Goal: Check status

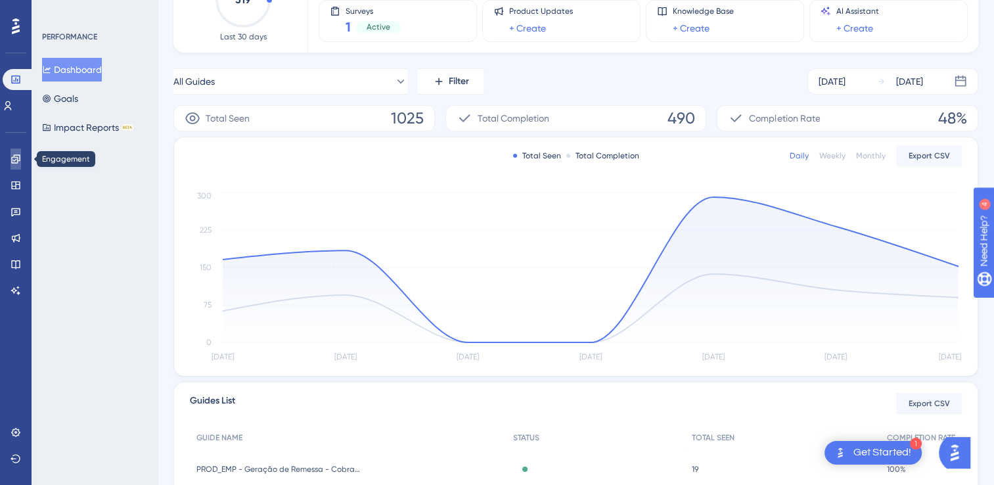
click at [11, 159] on icon at bounding box center [16, 159] width 11 height 11
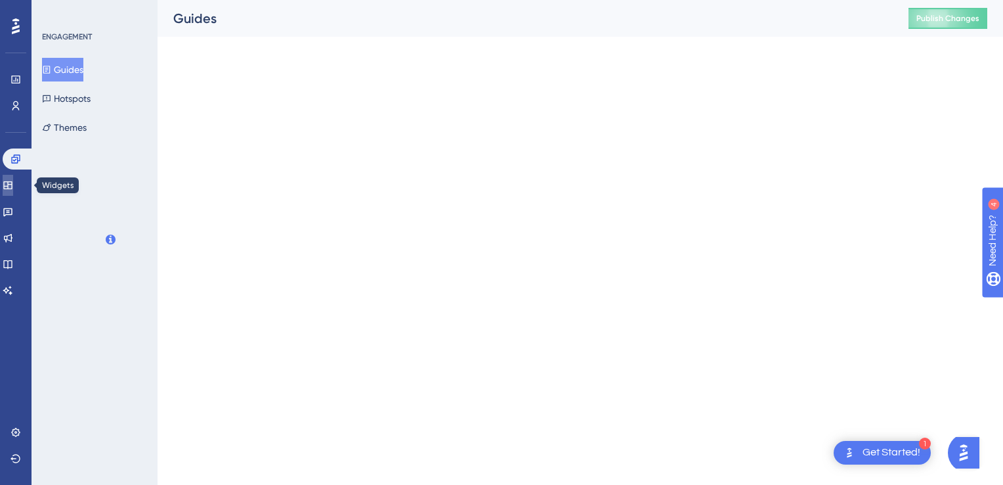
click at [12, 186] on icon at bounding box center [8, 185] width 11 height 11
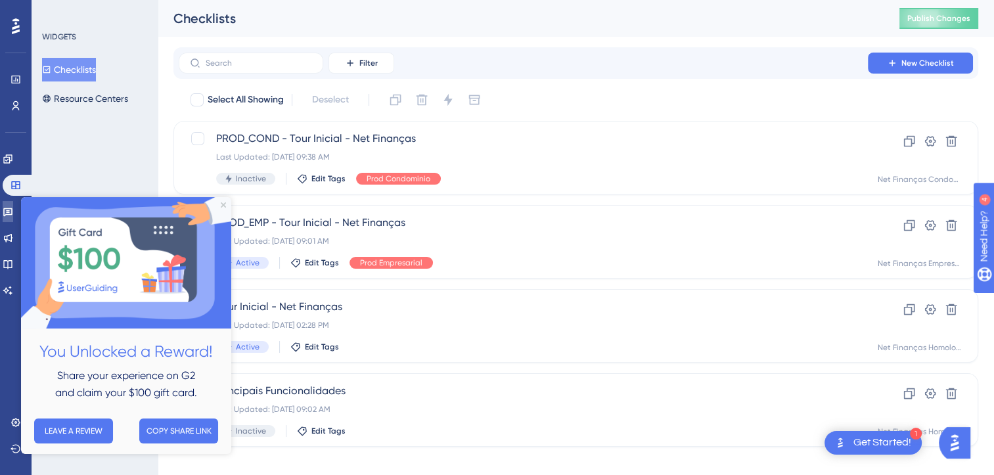
click at [13, 209] on icon at bounding box center [8, 211] width 11 height 11
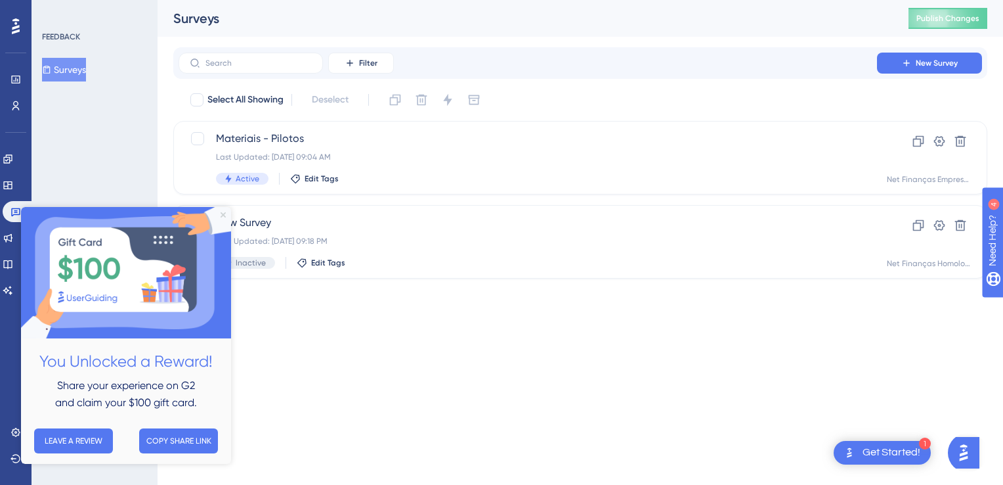
click at [223, 214] on icon "Close Preview" at bounding box center [223, 214] width 5 height 5
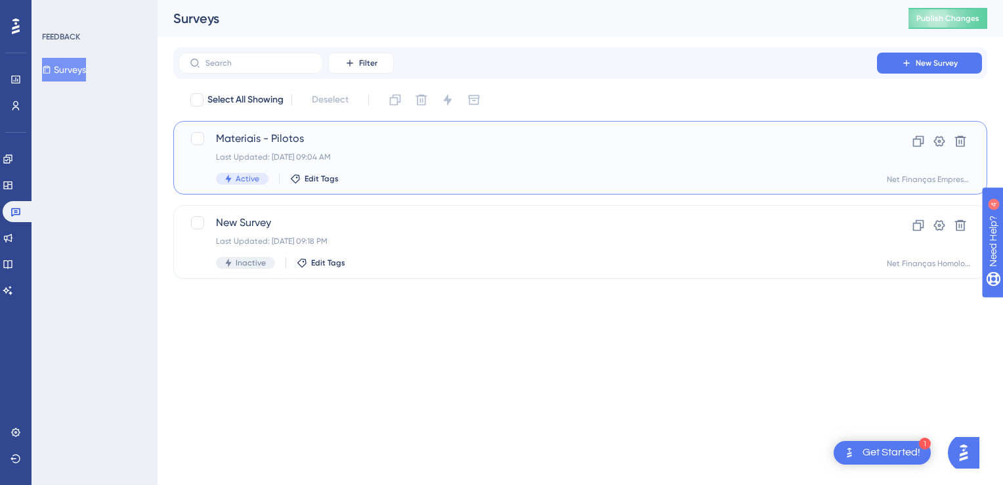
click at [332, 158] on div "Last Updated: [DATE] 09:04 AM" at bounding box center [528, 157] width 624 height 11
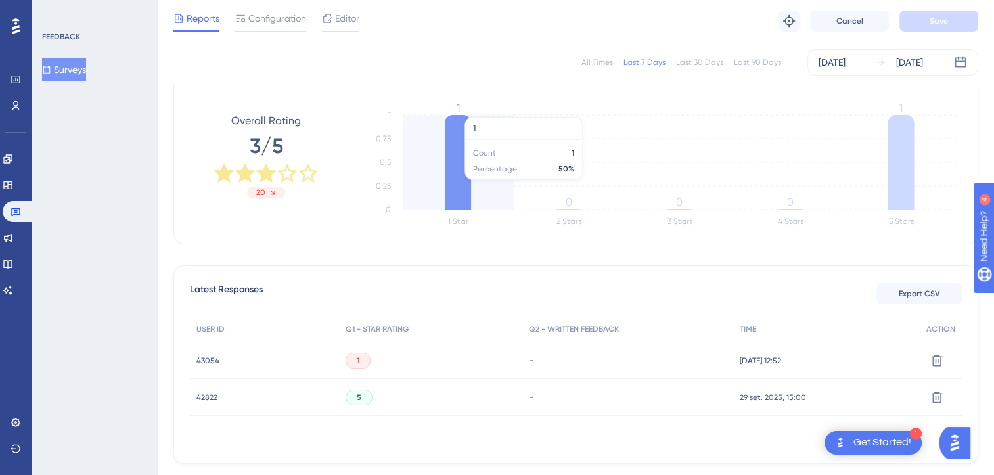
scroll to position [246, 0]
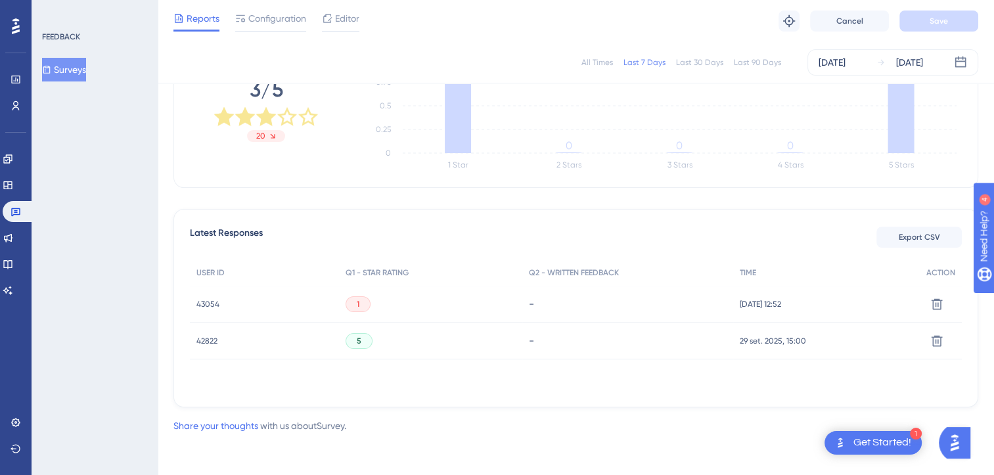
click at [207, 303] on span "43054" at bounding box center [207, 304] width 23 height 11
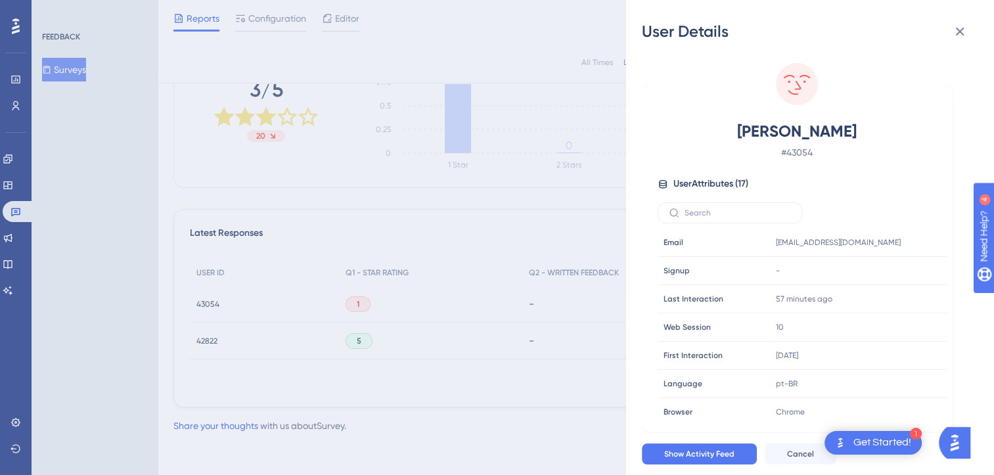
click at [160, 305] on div "User Details [PERSON_NAME] # 43054 User Attributes ( 17 ) Email Email [EMAIL_AD…" at bounding box center [497, 237] width 994 height 475
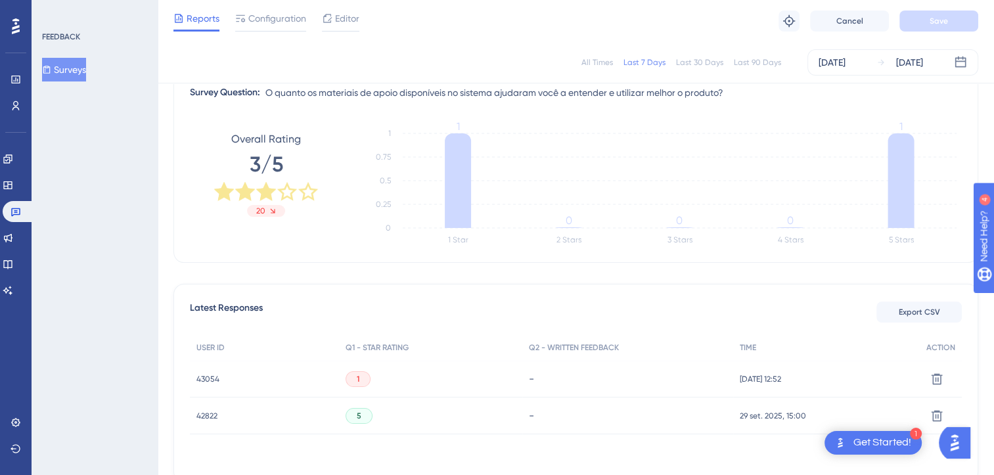
scroll to position [114, 0]
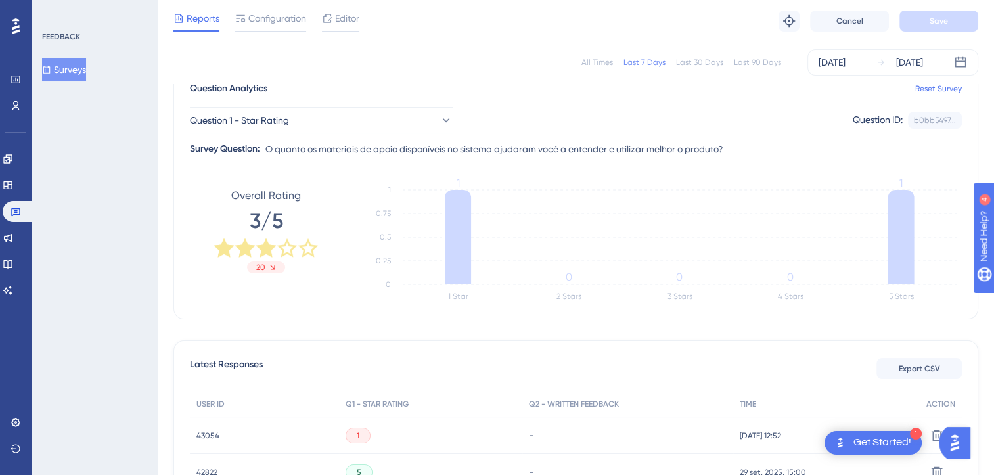
click at [601, 63] on div "All Times" at bounding box center [597, 62] width 32 height 11
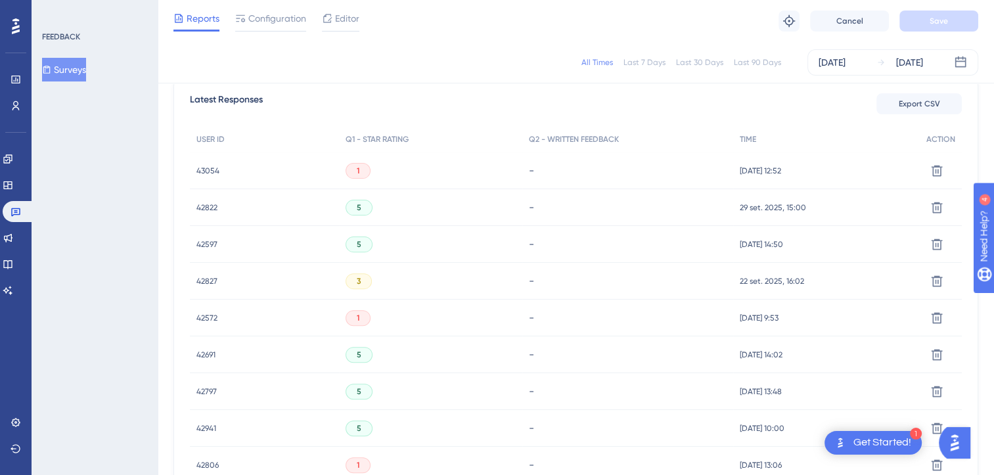
scroll to position [377, 0]
